Goal: Communication & Community: Participate in discussion

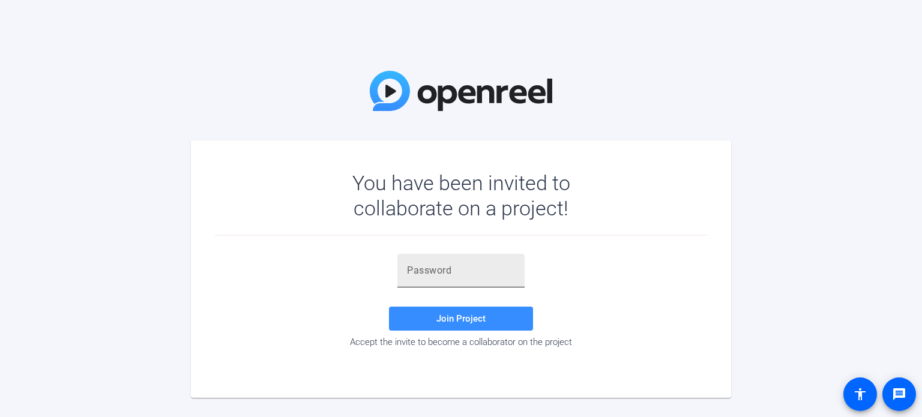
click at [485, 259] on div at bounding box center [461, 271] width 108 height 34
paste input "@$RMB^"
type input "@$RMB^"
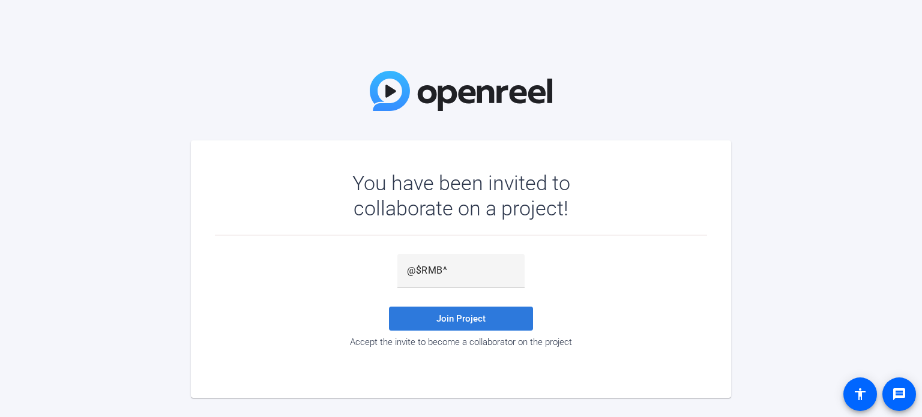
click at [473, 320] on span "Join Project" at bounding box center [461, 318] width 49 height 11
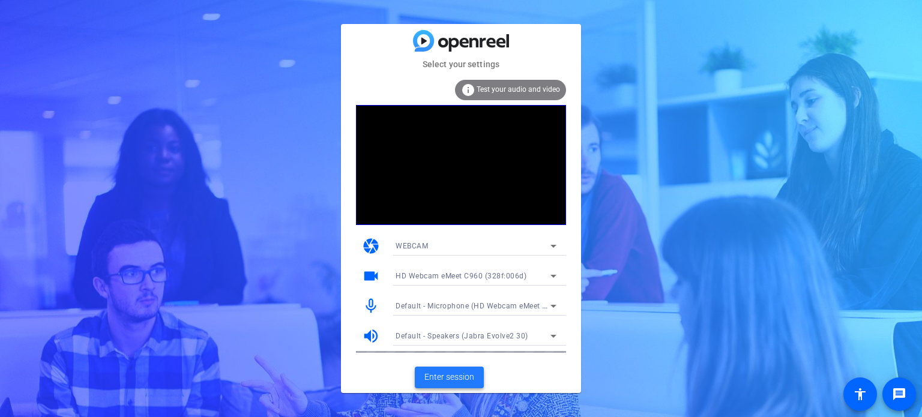
click at [449, 380] on span "Enter session" at bounding box center [450, 377] width 50 height 13
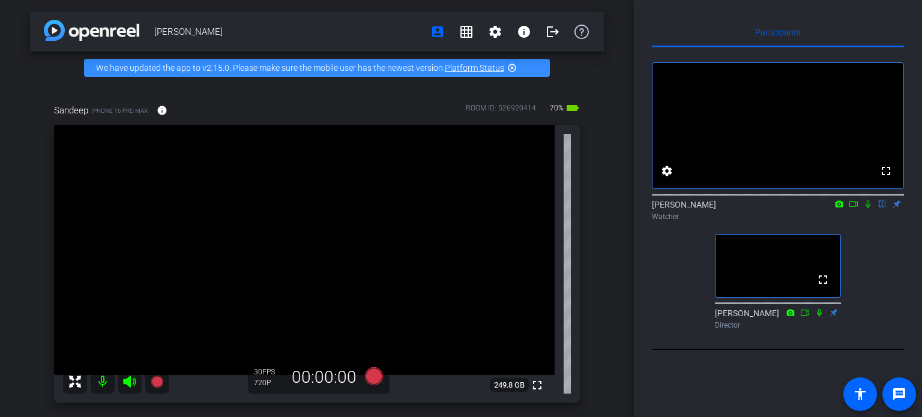
click at [839, 207] on icon at bounding box center [840, 204] width 8 height 7
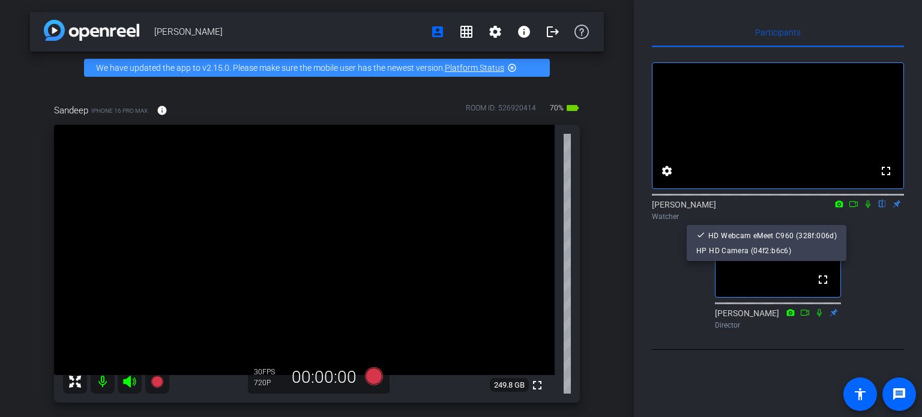
click at [855, 218] on div at bounding box center [461, 208] width 922 height 417
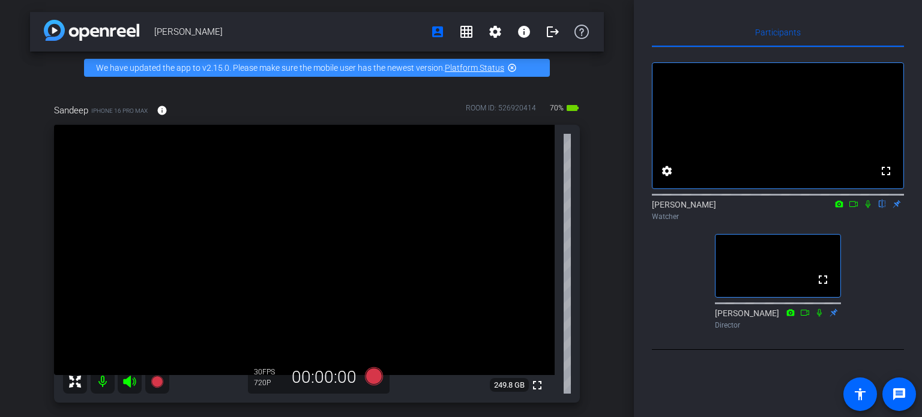
click at [855, 208] on icon at bounding box center [854, 204] width 10 height 8
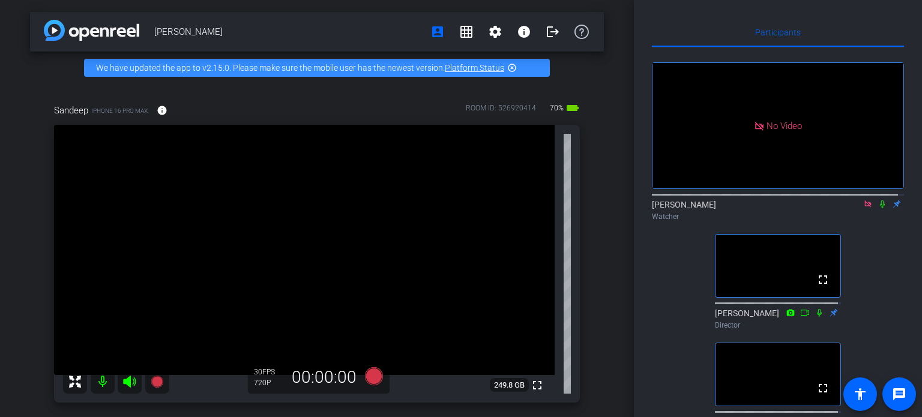
click at [878, 208] on icon at bounding box center [883, 204] width 10 height 8
click at [864, 208] on icon at bounding box center [869, 204] width 10 height 8
click at [865, 208] on icon at bounding box center [868, 205] width 7 height 8
click at [864, 208] on icon at bounding box center [869, 204] width 10 height 8
click at [865, 208] on icon at bounding box center [868, 205] width 7 height 8
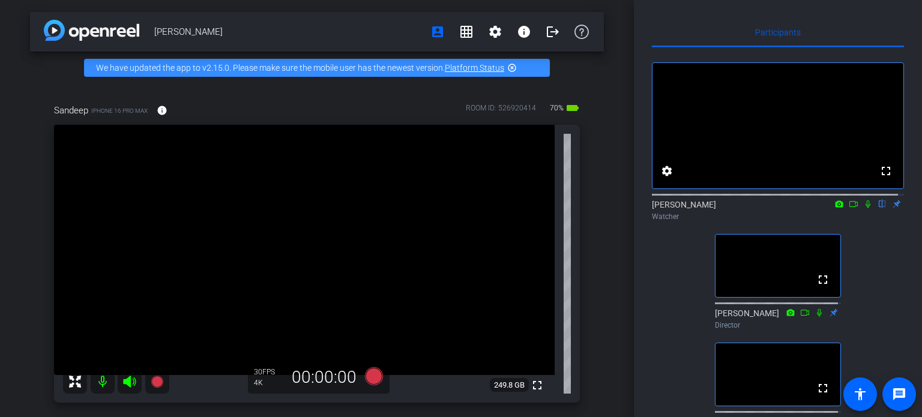
click at [864, 208] on icon at bounding box center [869, 204] width 10 height 8
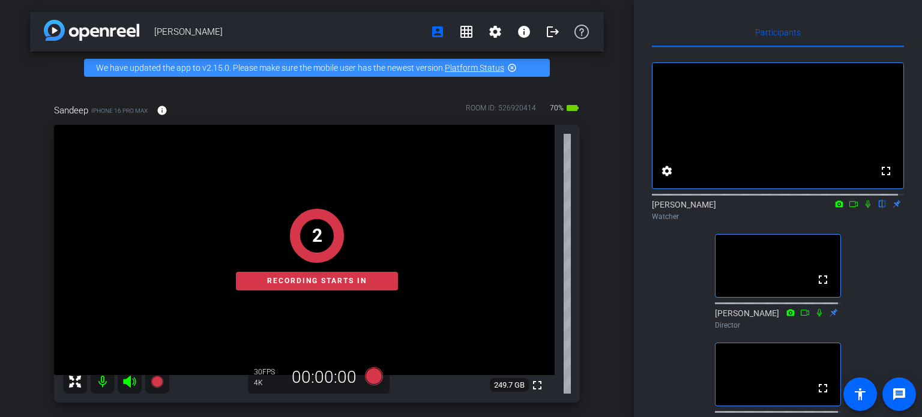
click at [864, 208] on icon at bounding box center [869, 204] width 10 height 8
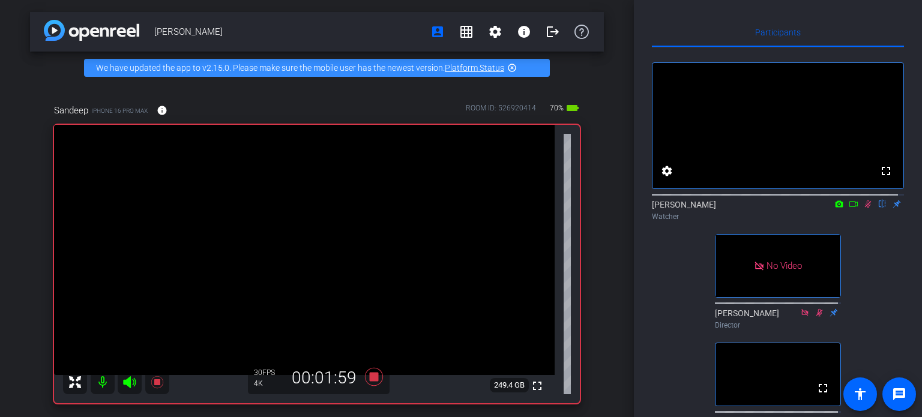
click at [865, 208] on icon at bounding box center [868, 205] width 7 height 8
click at [866, 208] on icon at bounding box center [868, 205] width 5 height 8
click at [865, 208] on icon at bounding box center [868, 205] width 7 height 8
click at [864, 208] on icon at bounding box center [869, 204] width 10 height 8
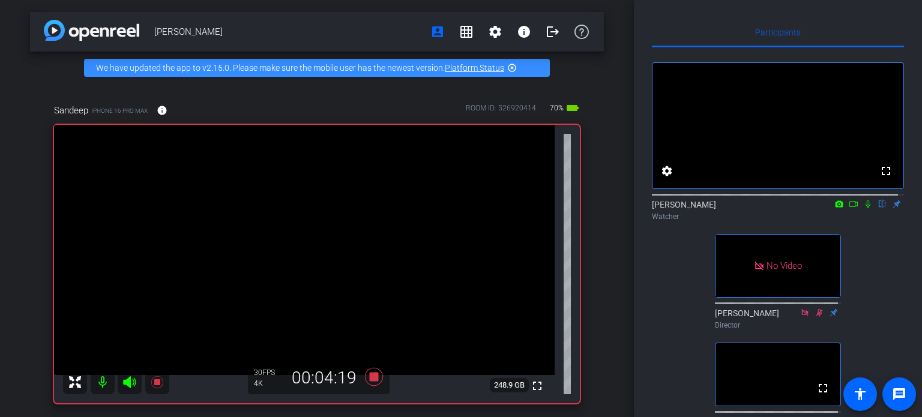
click at [864, 208] on icon at bounding box center [869, 204] width 10 height 8
click at [866, 208] on icon at bounding box center [868, 205] width 5 height 8
click at [864, 208] on icon at bounding box center [869, 204] width 10 height 8
click at [866, 208] on icon at bounding box center [868, 205] width 5 height 8
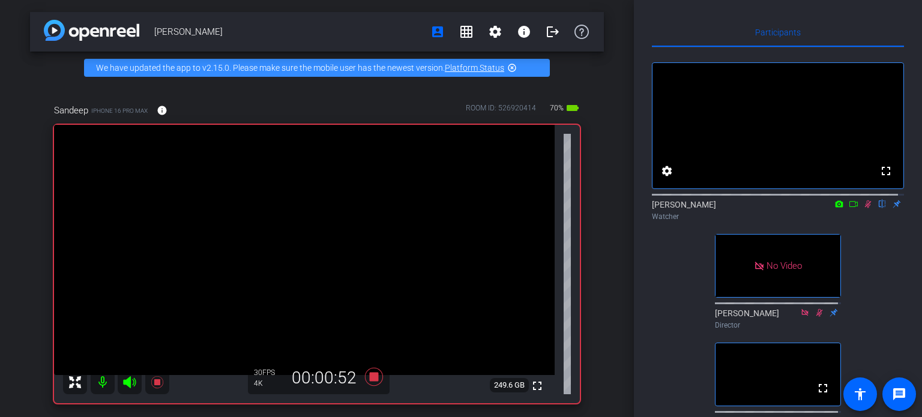
click at [865, 208] on icon at bounding box center [868, 205] width 7 height 8
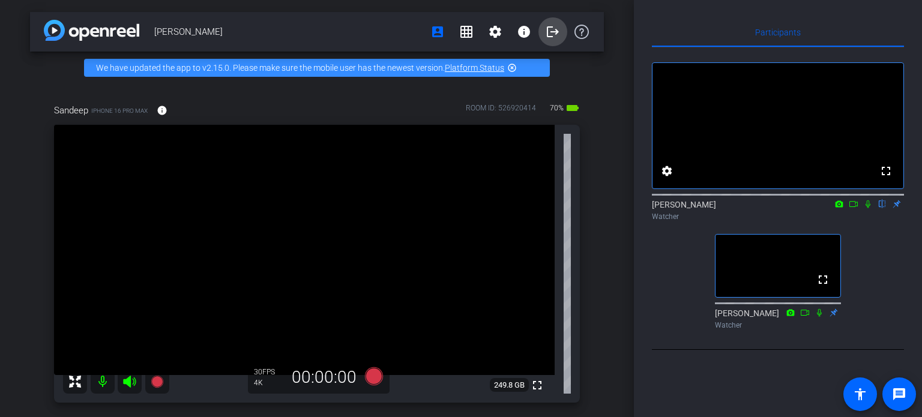
click at [546, 32] on mat-icon "logout" at bounding box center [553, 32] width 14 height 14
